Goal: Navigation & Orientation: Find specific page/section

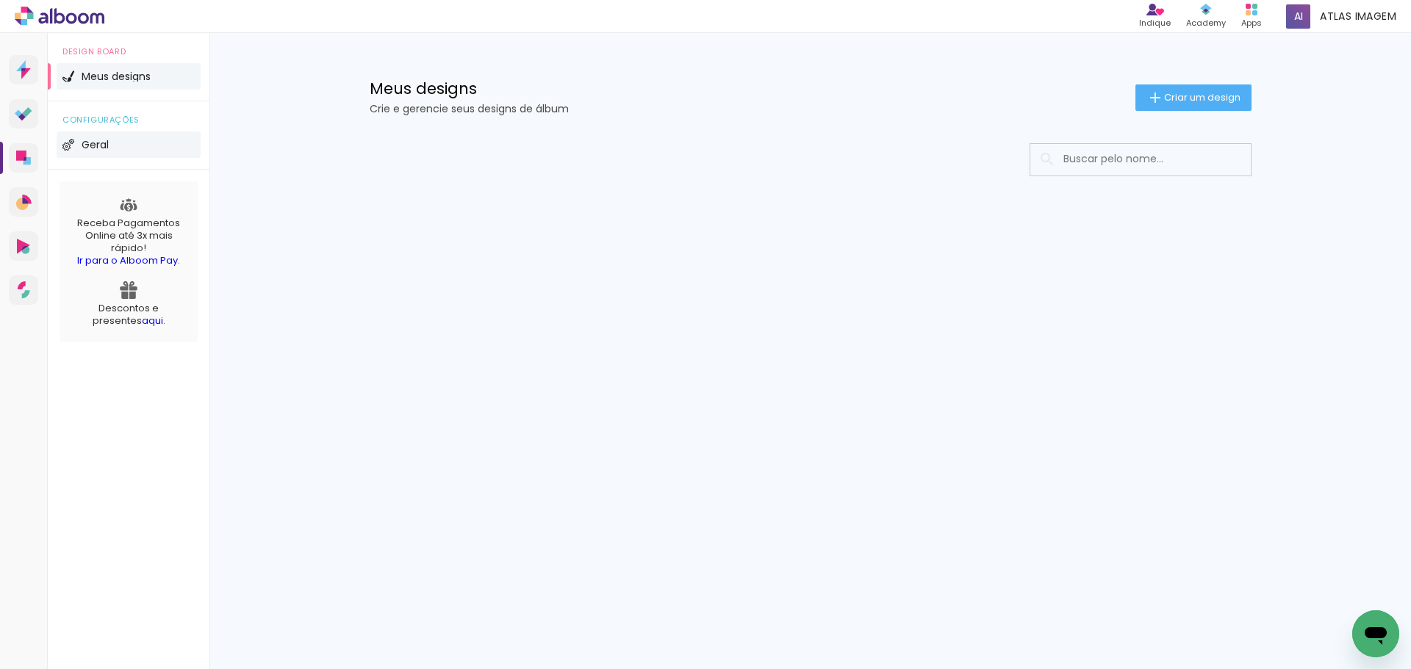
click at [128, 132] on li "Geral" at bounding box center [129, 145] width 144 height 26
click at [88, 138] on li "Geral" at bounding box center [129, 145] width 144 height 26
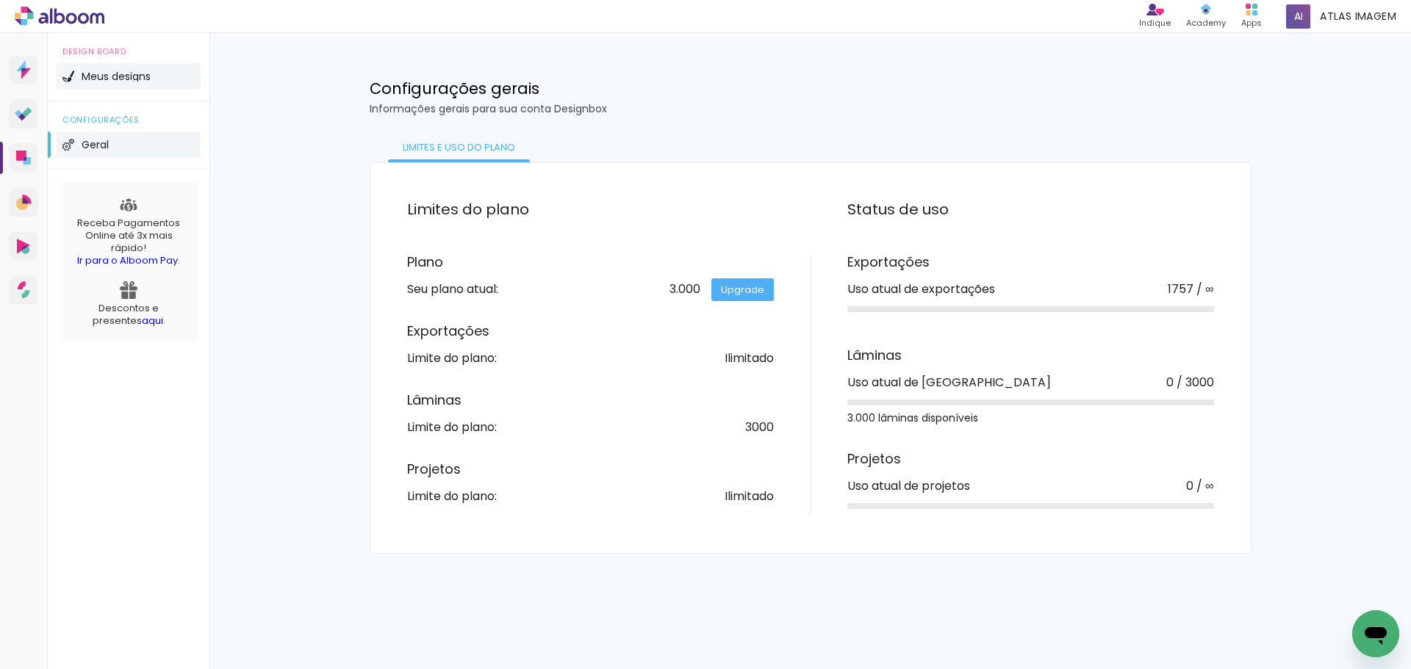
click at [115, 74] on span "Meus designs" at bounding box center [116, 76] width 69 height 10
